Goal: Navigation & Orientation: Find specific page/section

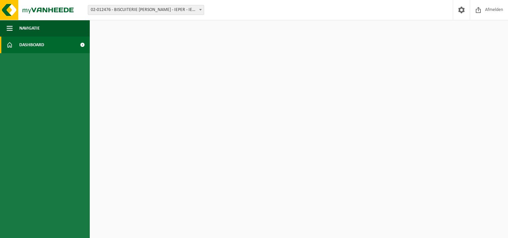
click at [81, 44] on span at bounding box center [82, 45] width 15 height 17
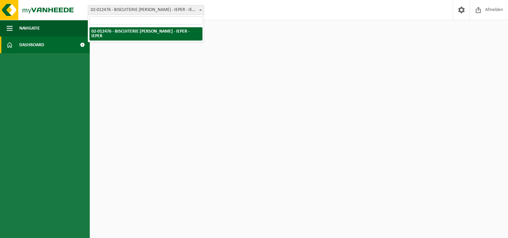
click at [199, 9] on b at bounding box center [200, 10] width 3 height 2
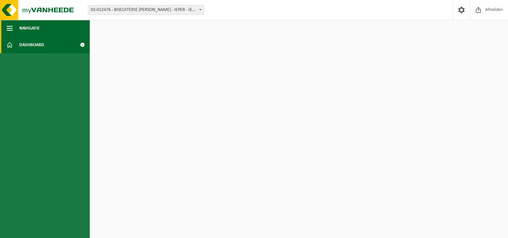
click at [25, 27] on span "Navigatie" at bounding box center [29, 28] width 21 height 17
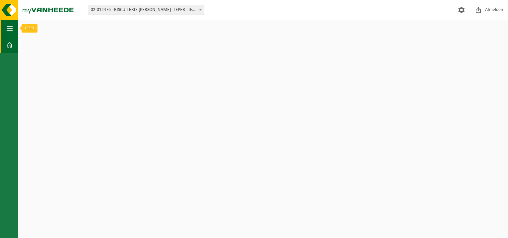
click at [5, 28] on button "Navigatie" at bounding box center [9, 28] width 18 height 17
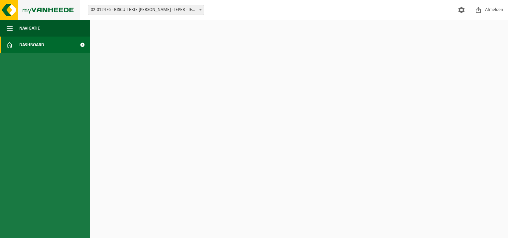
click at [16, 4] on img at bounding box center [40, 10] width 80 height 20
click at [462, 11] on span at bounding box center [462, 10] width 10 height 20
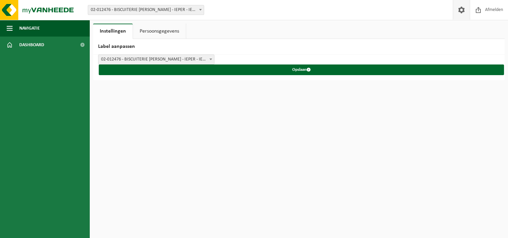
click at [158, 31] on link "Persoonsgegevens" at bounding box center [159, 31] width 53 height 15
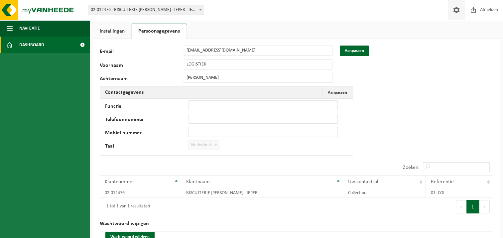
click at [36, 44] on span "Dashboard" at bounding box center [31, 45] width 25 height 17
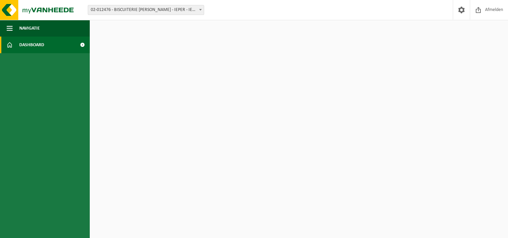
click at [53, 116] on ul "Navigatie Afmelden Dashboard" at bounding box center [45, 129] width 90 height 218
